Goal: Find specific page/section: Find specific page/section

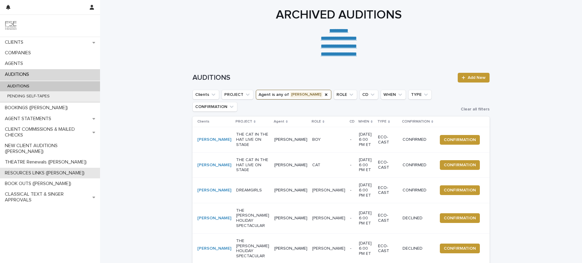
scroll to position [214, 0]
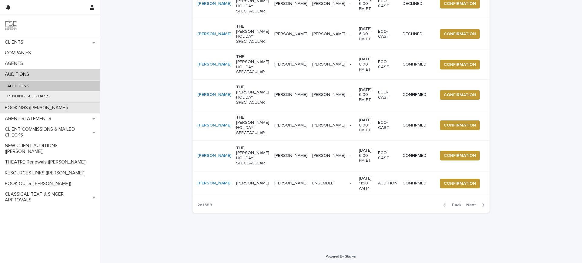
click at [40, 107] on p "BOOKINGS ([PERSON_NAME])" at bounding box center [37, 108] width 70 height 6
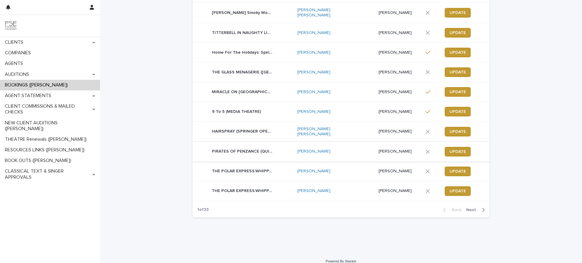
scroll to position [57, 0]
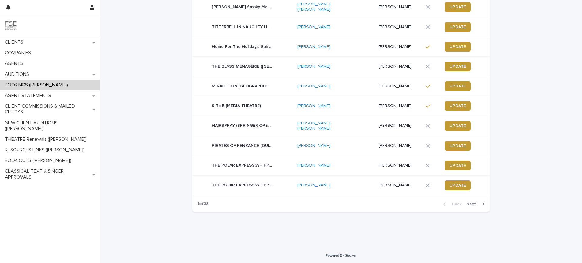
click at [471, 204] on span "Next" at bounding box center [472, 204] width 13 height 4
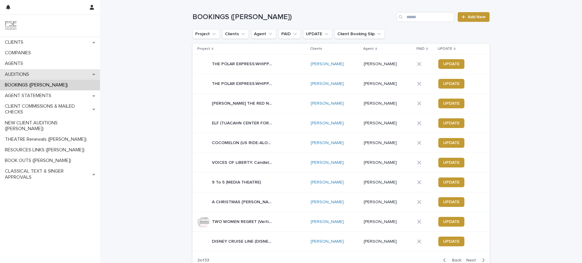
click at [35, 71] on div "AUDITIONS" at bounding box center [50, 74] width 100 height 11
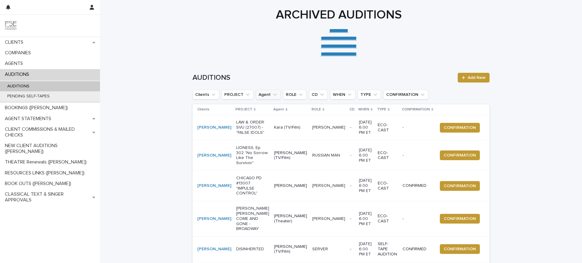
click at [273, 93] on icon "Agent" at bounding box center [275, 95] width 6 height 6
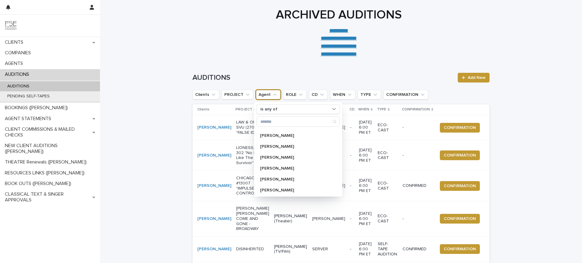
scroll to position [121, 0]
click at [288, 185] on p "[PERSON_NAME]" at bounding box center [295, 187] width 70 height 4
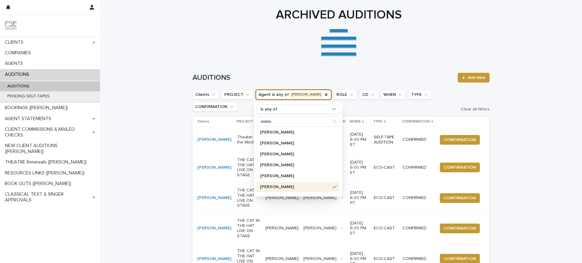
click at [284, 188] on p "[PERSON_NAME]" at bounding box center [295, 187] width 70 height 4
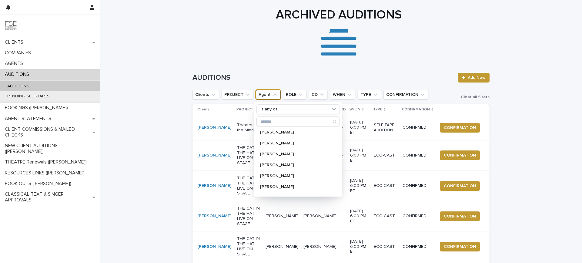
click at [167, 53] on div "**********" at bounding box center [339, 33] width 478 height 50
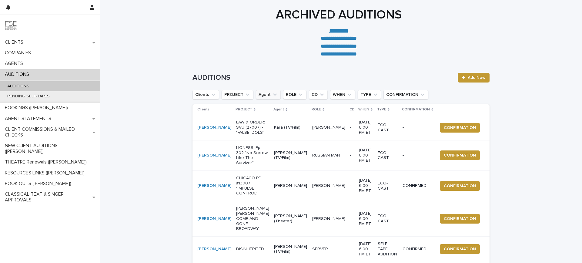
click at [272, 96] on icon "Agent" at bounding box center [275, 95] width 6 height 6
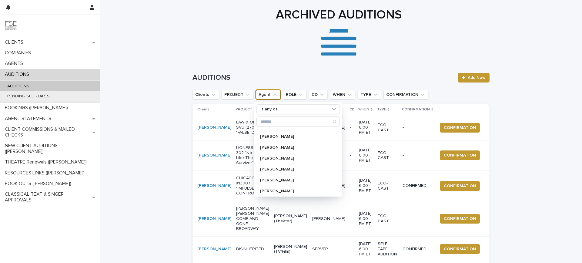
scroll to position [121, 0]
click at [277, 186] on p "[PERSON_NAME]" at bounding box center [295, 187] width 70 height 4
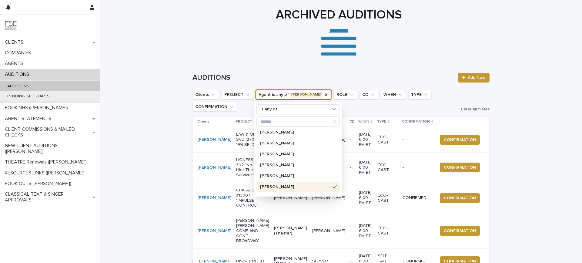
click at [139, 37] on div "**********" at bounding box center [339, 33] width 478 height 50
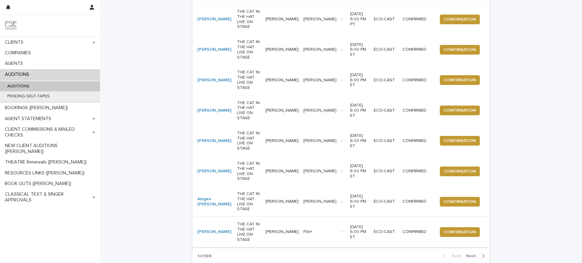
scroll to position [179, 0]
click at [470, 253] on span "Next" at bounding box center [472, 255] width 13 height 4
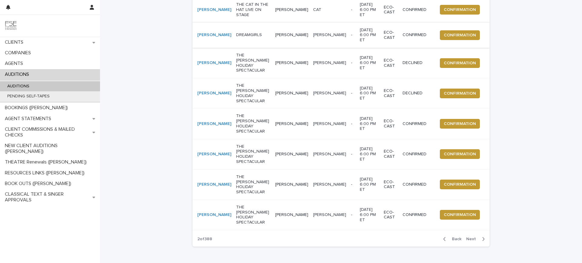
scroll to position [194, 0]
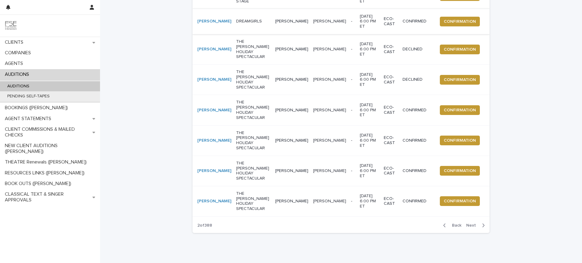
click at [141, 39] on div "Loading... Saving… Loading... Saving… AUDITIONS Add New Clients PROJECT Agent i…" at bounding box center [341, 67] width 482 height 401
click at [450, 223] on span "Back" at bounding box center [454, 225] width 13 height 4
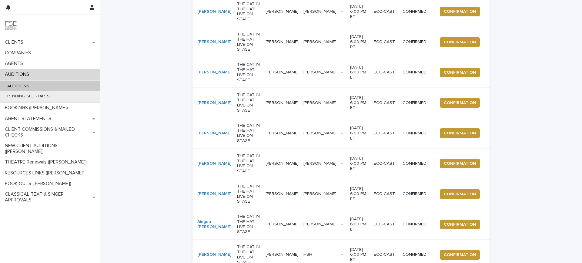
scroll to position [139, 0]
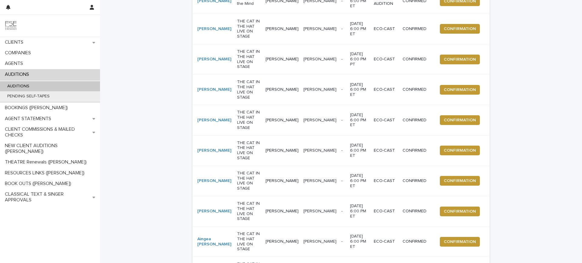
click at [140, 60] on div "Loading... Saving… Loading... Saving… AUDITIONS Add New Clients PROJECT Agent i…" at bounding box center [341, 130] width 482 height 417
